Goal: Transaction & Acquisition: Purchase product/service

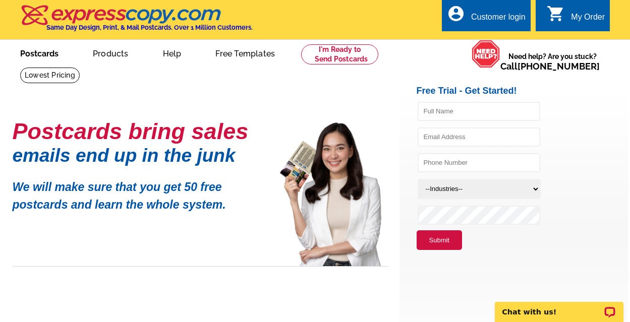
click at [22, 50] on link "Postcards" at bounding box center [39, 53] width 71 height 24
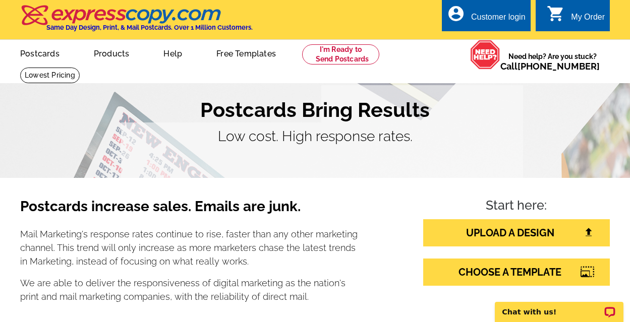
click at [471, 13] on div "Customer login" at bounding box center [498, 20] width 54 height 14
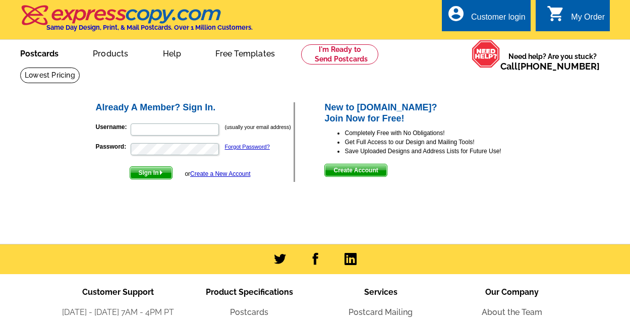
click at [37, 53] on link "Postcards" at bounding box center [39, 53] width 71 height 24
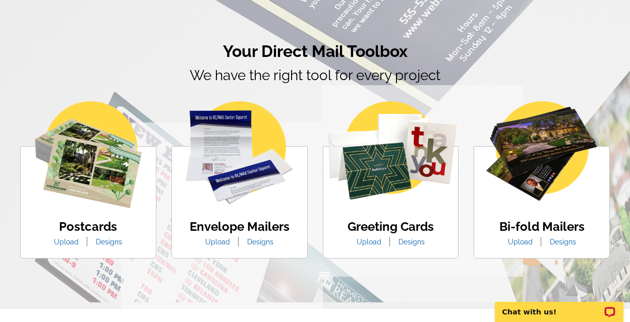
scroll to position [571, 0]
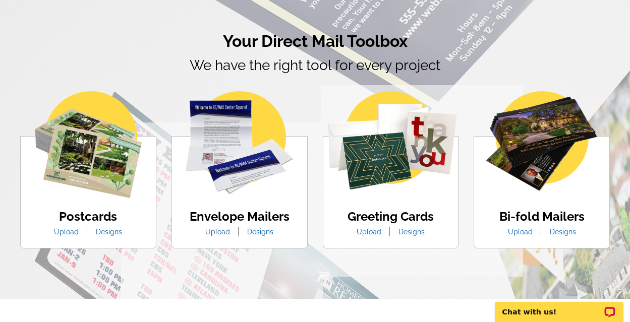
click at [94, 170] on img at bounding box center [88, 144] width 107 height 107
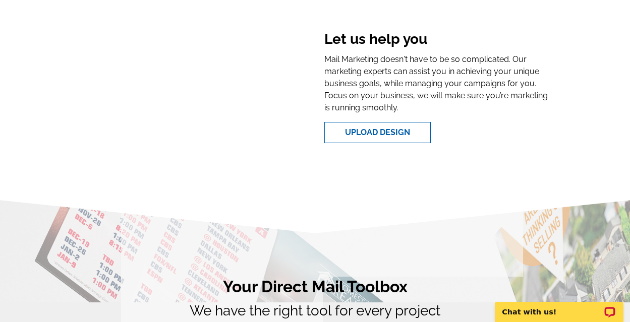
scroll to position [0, 0]
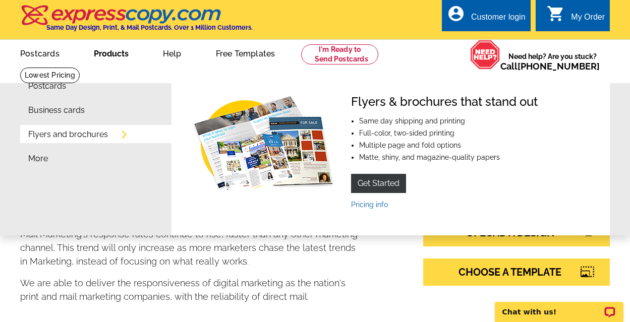
click at [116, 55] on link "Products" at bounding box center [111, 53] width 67 height 24
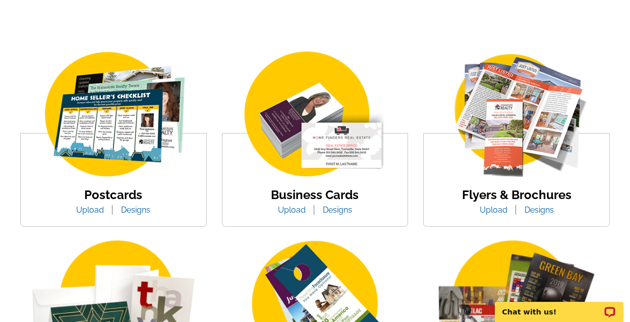
scroll to position [154, 0]
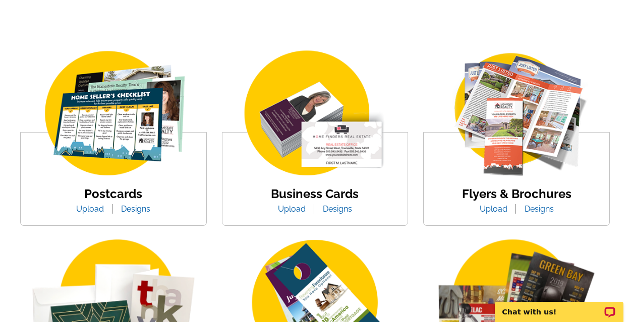
click at [123, 103] on img at bounding box center [113, 114] width 171 height 133
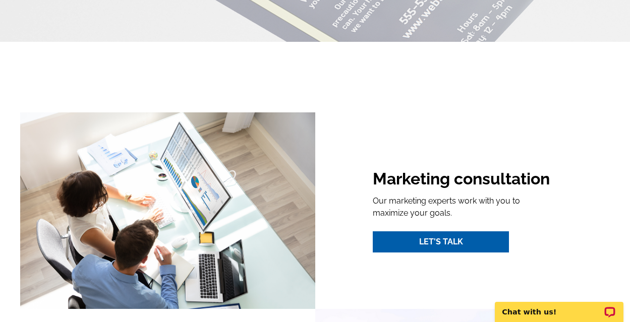
scroll to position [836, 0]
